Goal: Task Accomplishment & Management: Use online tool/utility

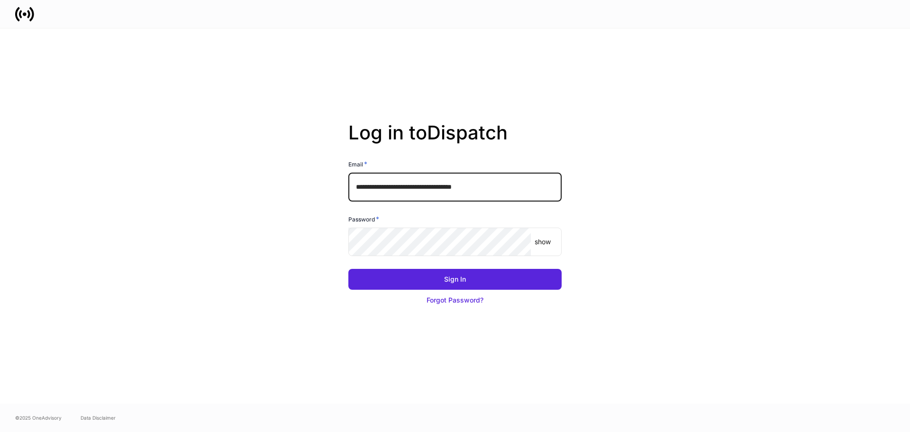
drag, startPoint x: 426, startPoint y: 187, endPoint x: 396, endPoint y: 188, distance: 29.4
click at [396, 188] on input "**********" at bounding box center [454, 187] width 213 height 28
type input "**********"
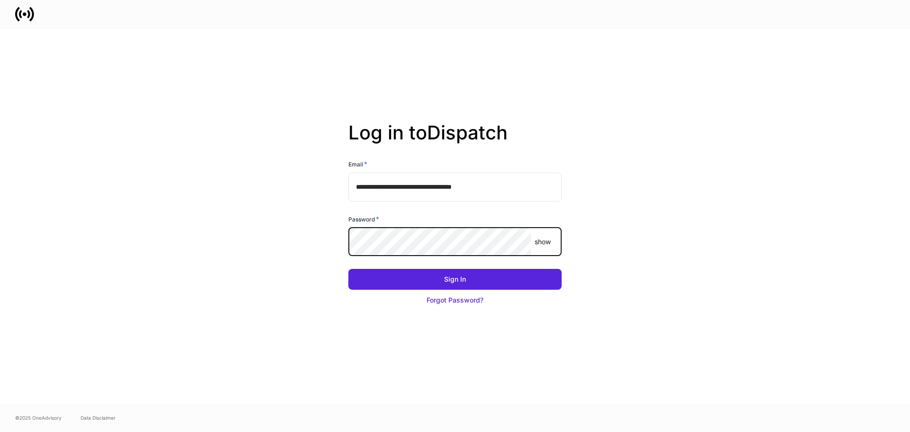
click at [348, 269] on button "Sign In" at bounding box center [454, 279] width 213 height 21
